Goal: Browse casually

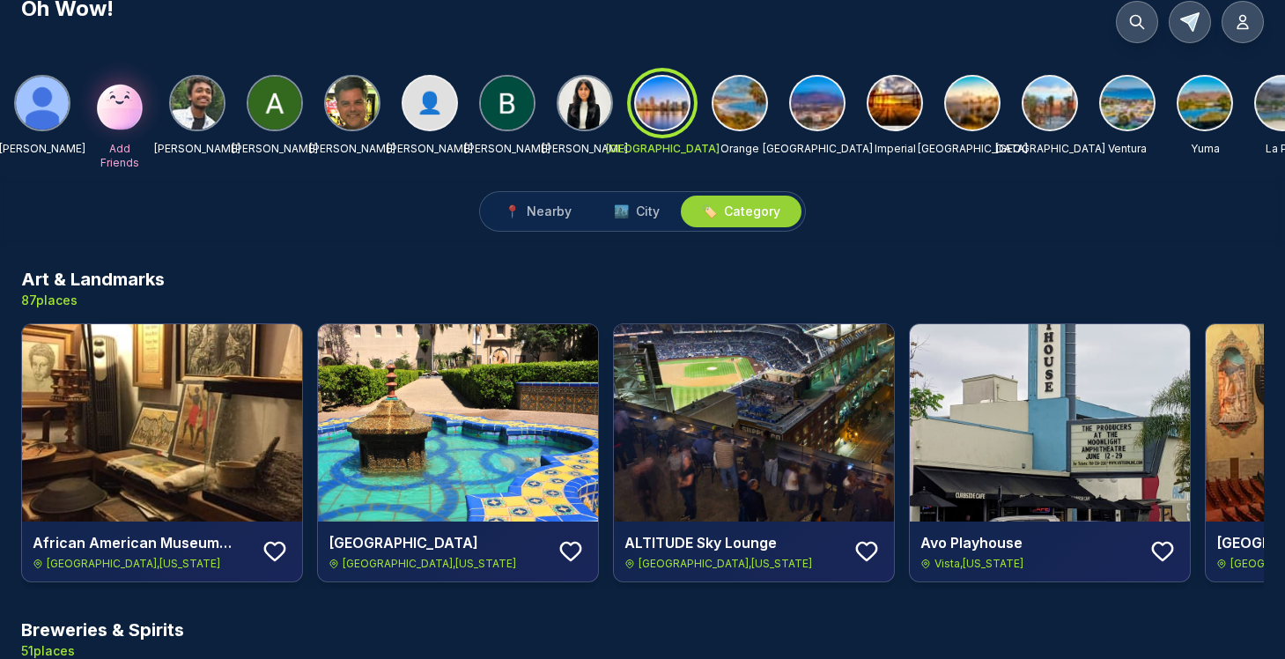
scroll to position [13, 0]
click at [356, 108] on img at bounding box center [352, 103] width 53 height 53
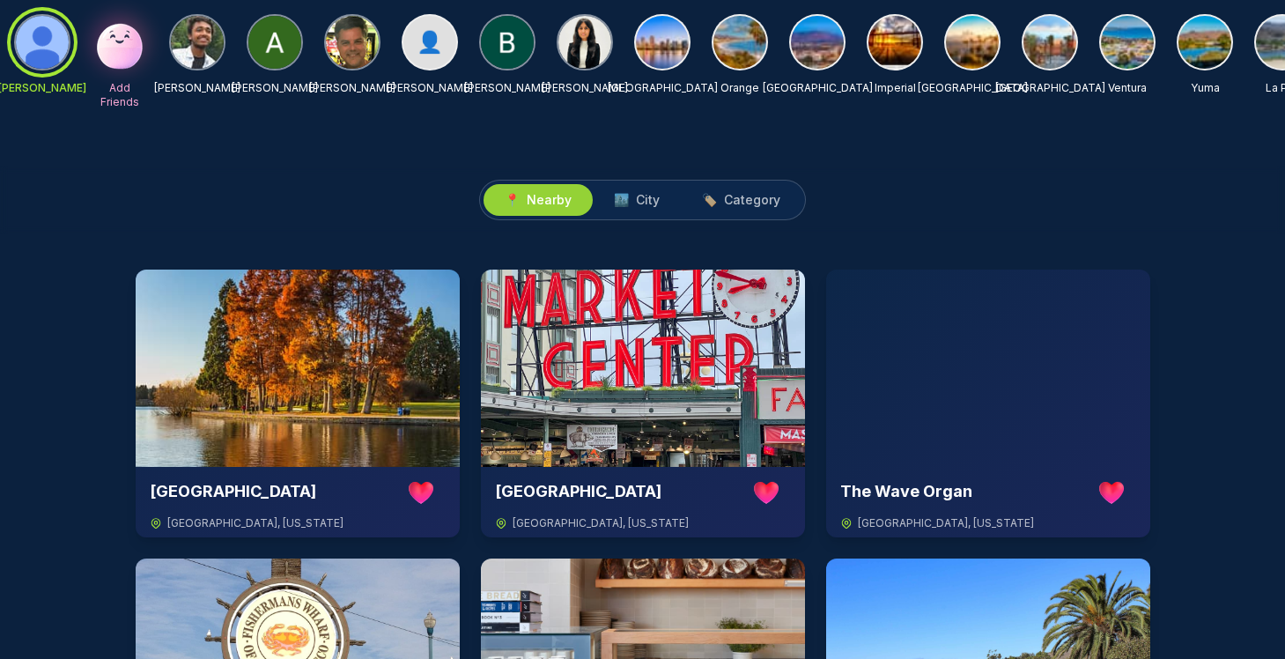
scroll to position [2085, 0]
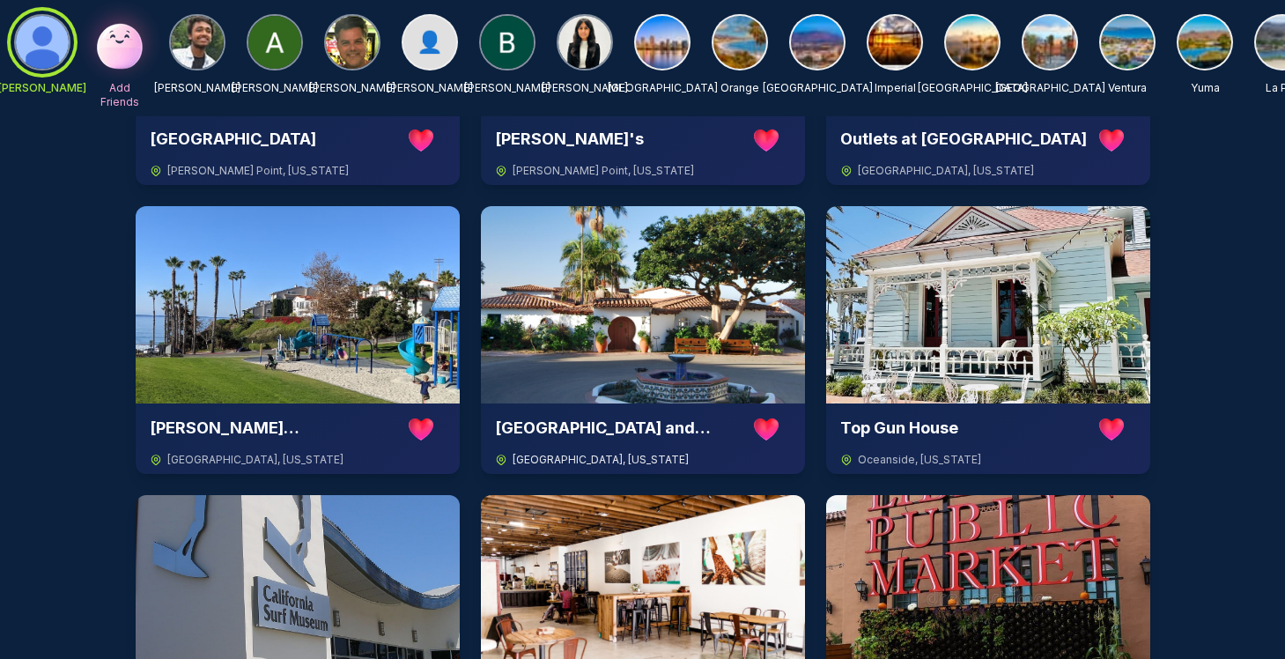
click at [659, 335] on img at bounding box center [643, 304] width 324 height 197
